Goal: Transaction & Acquisition: Download file/media

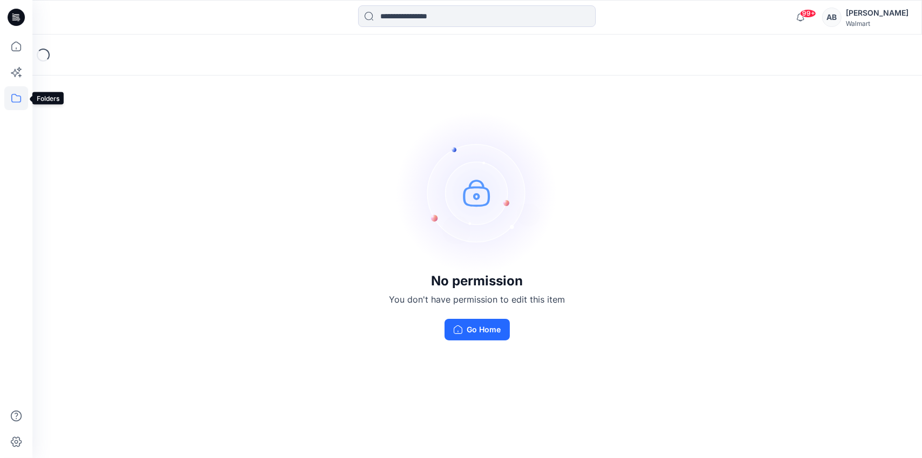
click at [22, 100] on icon at bounding box center [16, 98] width 24 height 24
click at [80, 86] on div at bounding box center [102, 84] width 123 height 22
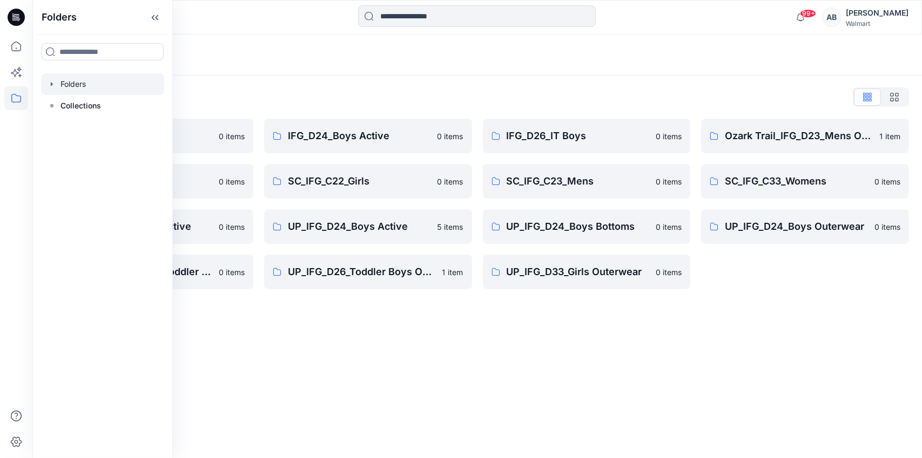
click at [775, 302] on div "Folders List IFG_D23_Mens Active 0 items SC_IFG_C22_Boys 0 items UP_IFG_D23_Men…" at bounding box center [476, 189] width 889 height 227
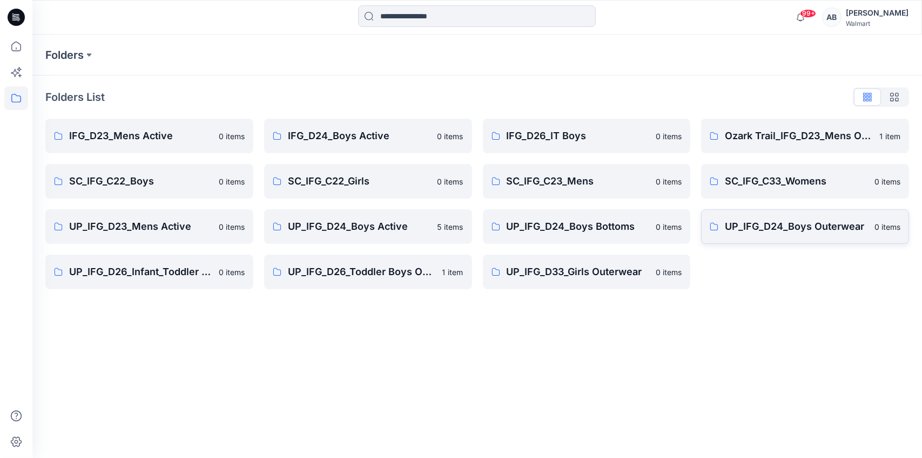
click at [775, 221] on p "UP_IFG_D24_Boys Outerwear" at bounding box center [796, 226] width 143 height 15
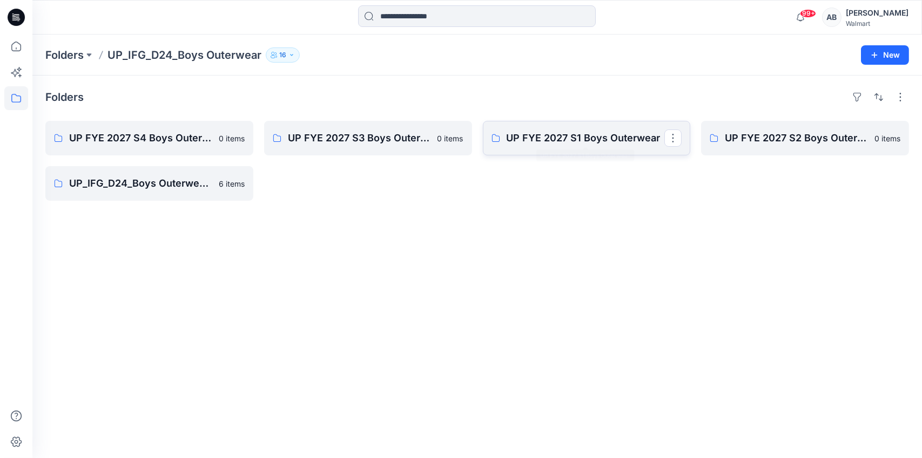
click at [555, 137] on p "UP FYE 2027 S1 Boys Outerwear" at bounding box center [586, 138] width 158 height 15
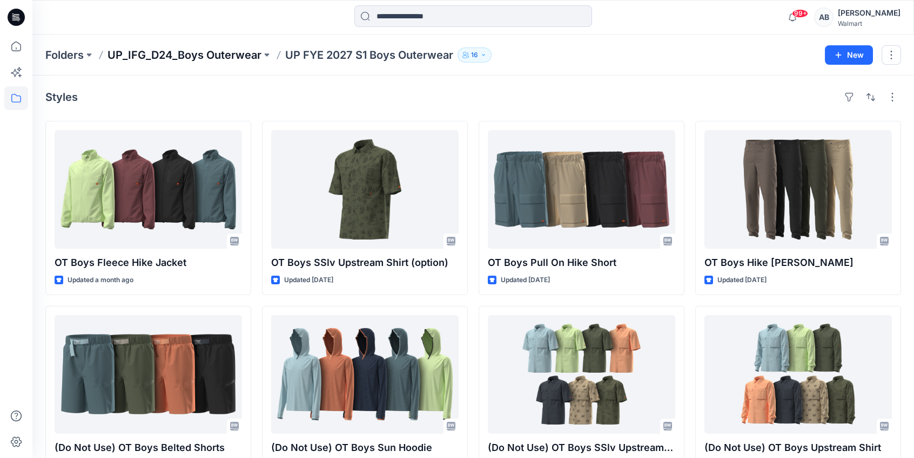
click at [203, 58] on p "UP_IFG_D24_Boys Outerwear" at bounding box center [184, 55] width 154 height 15
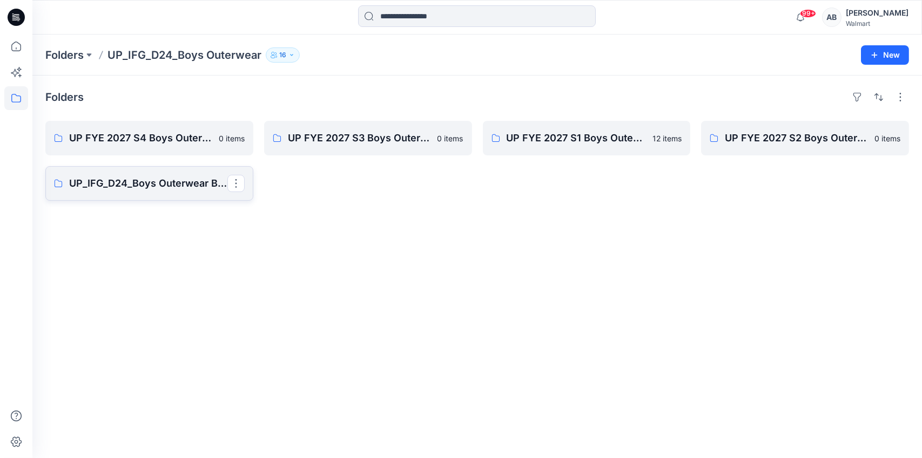
click at [152, 185] on p "UP_IFG_D24_Boys Outerwear Board" at bounding box center [148, 183] width 158 height 15
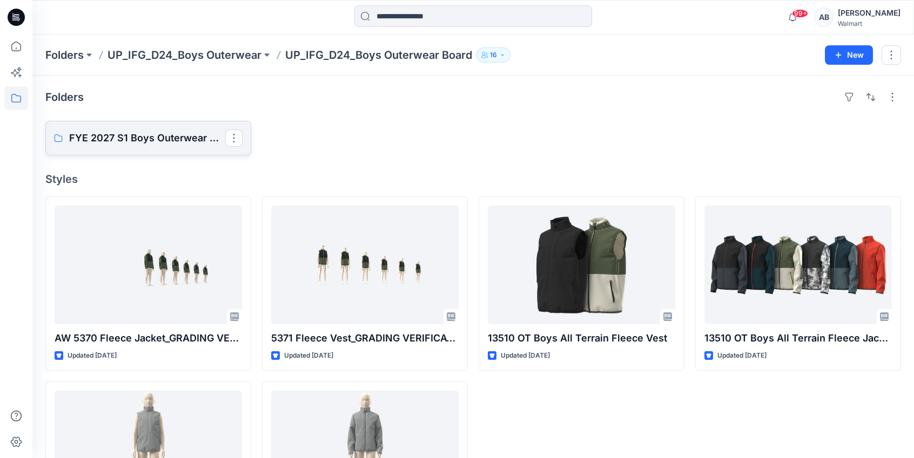
click at [112, 134] on p "FYE 2027 S1 Boys Outerwear Grade/Jump size review - ASTM grades" at bounding box center [147, 138] width 156 height 15
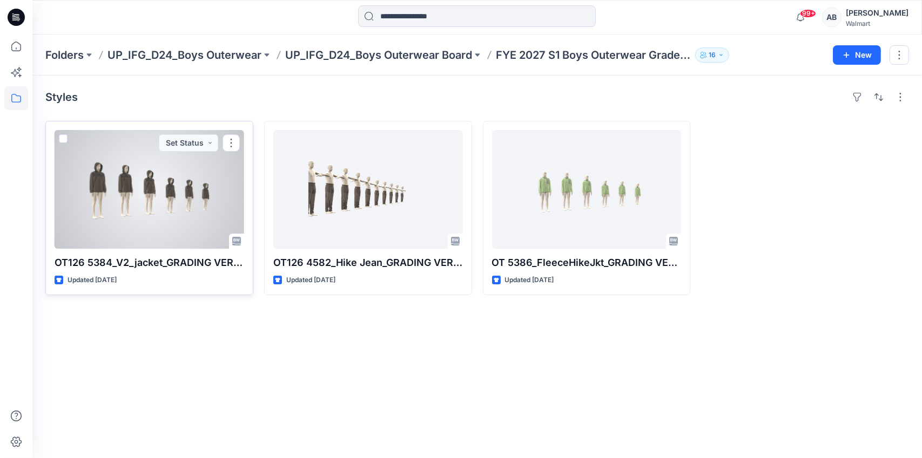
click at [137, 179] on div at bounding box center [150, 189] width 190 height 119
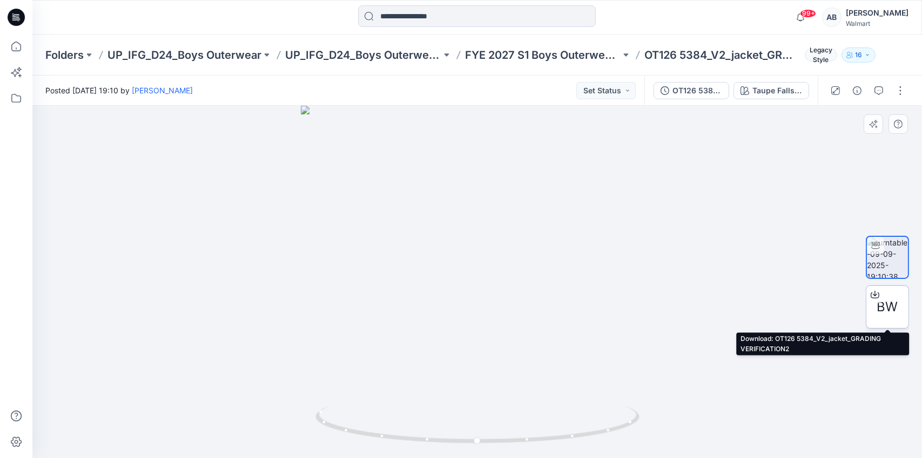
click at [871, 293] on icon at bounding box center [874, 295] width 9 height 6
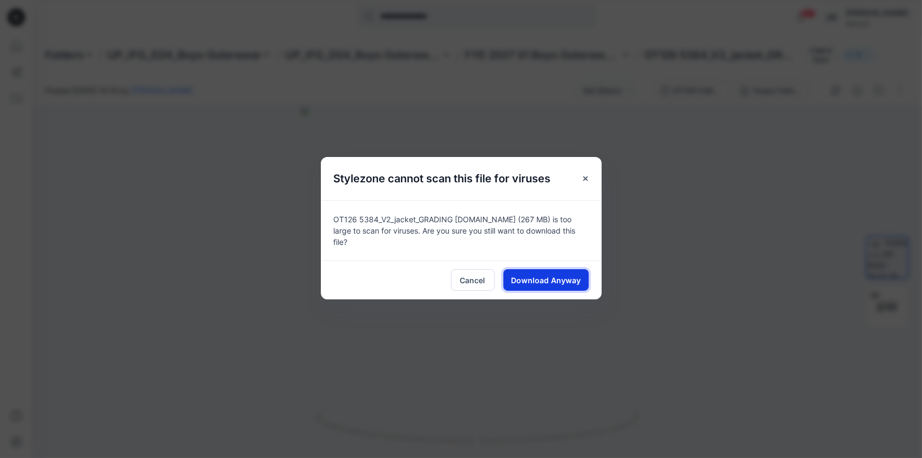
click at [576, 279] on span "Download Anyway" at bounding box center [546, 280] width 70 height 11
